Goal: Find contact information: Find contact information

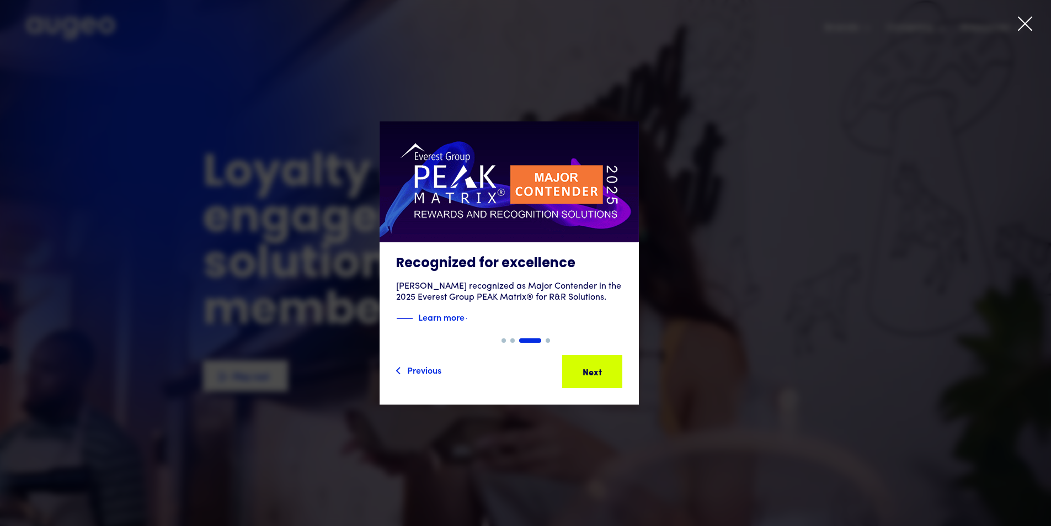
click at [1026, 20] on icon at bounding box center [1025, 23] width 17 height 17
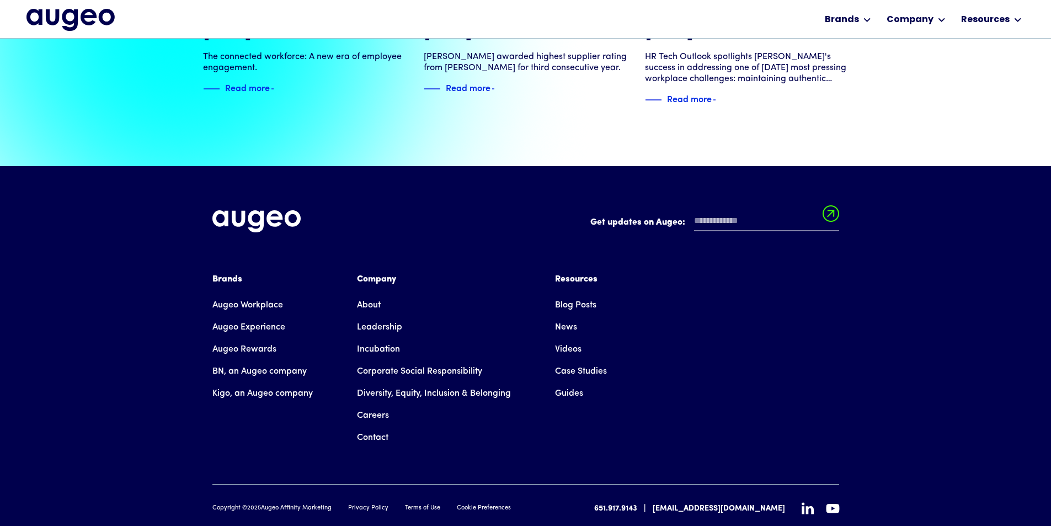
scroll to position [2525, 0]
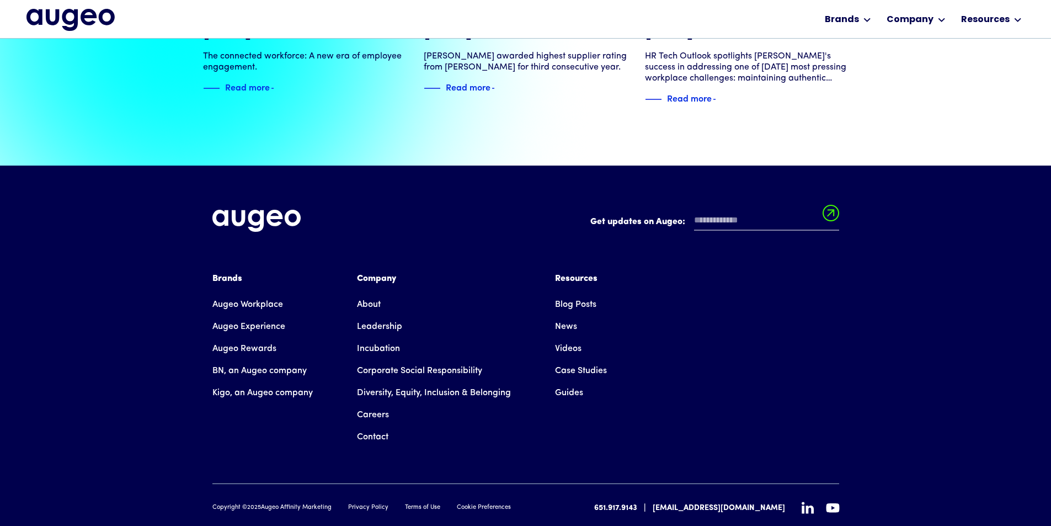
click at [373, 426] on link "Contact" at bounding box center [372, 437] width 31 height 22
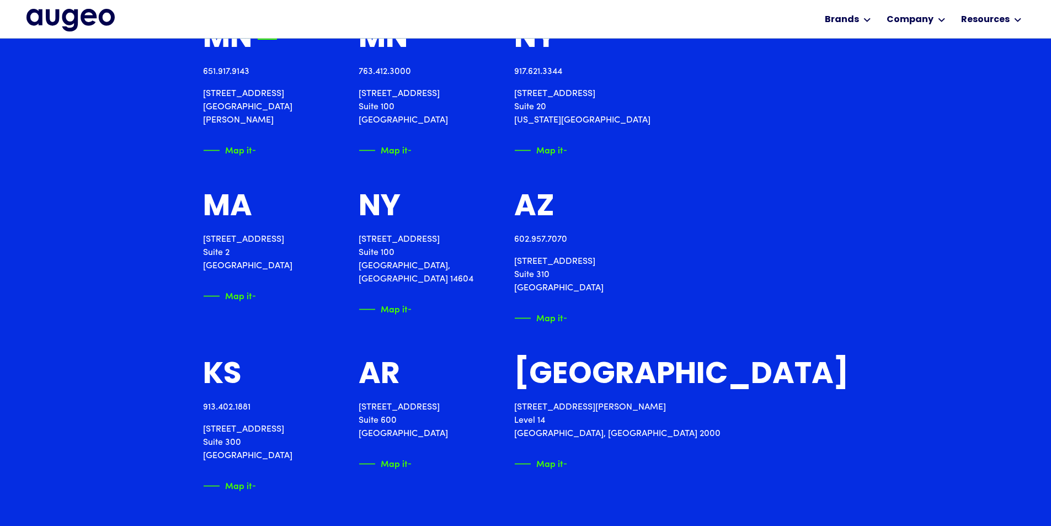
scroll to position [1390, 0]
